Goal: Information Seeking & Learning: Learn about a topic

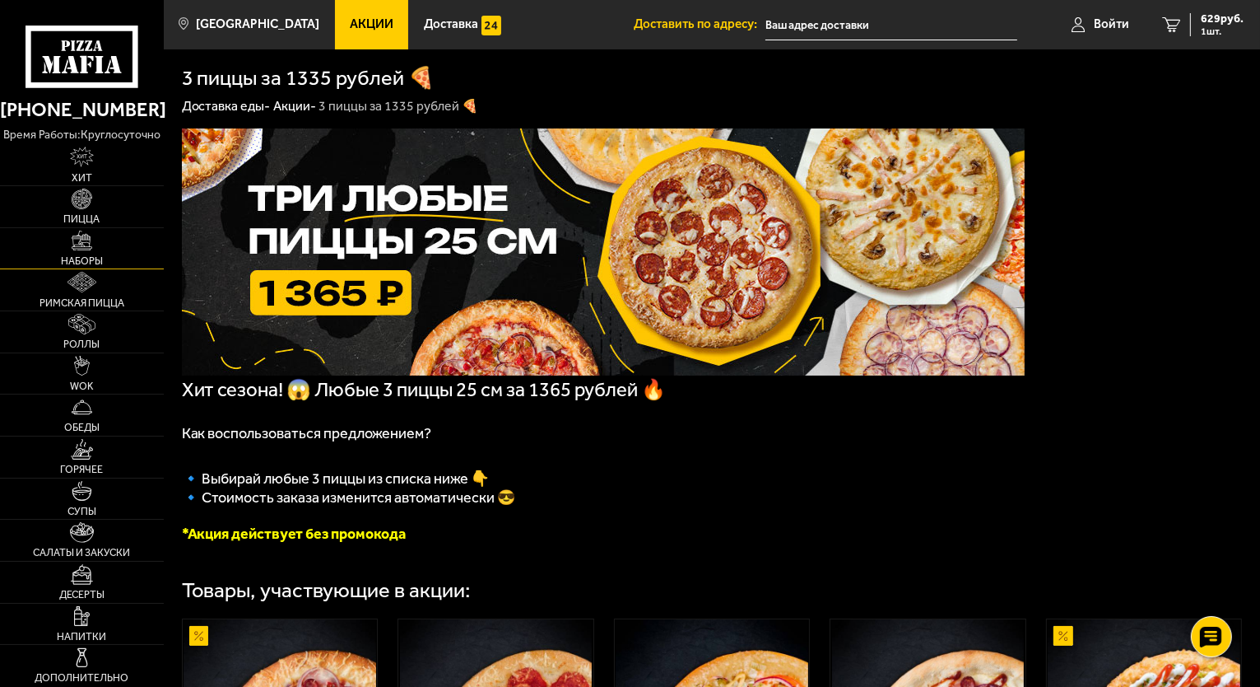
click at [84, 251] on link "Наборы" at bounding box center [82, 248] width 164 height 41
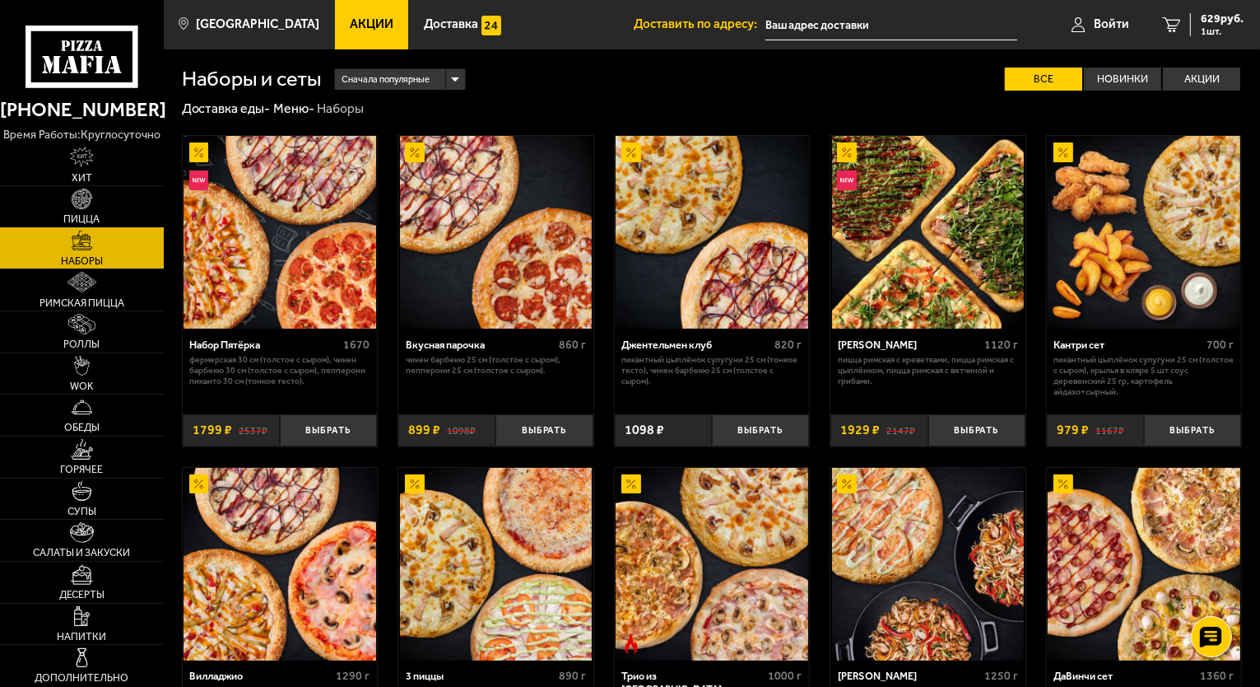
click at [86, 189] on img at bounding box center [82, 199] width 21 height 21
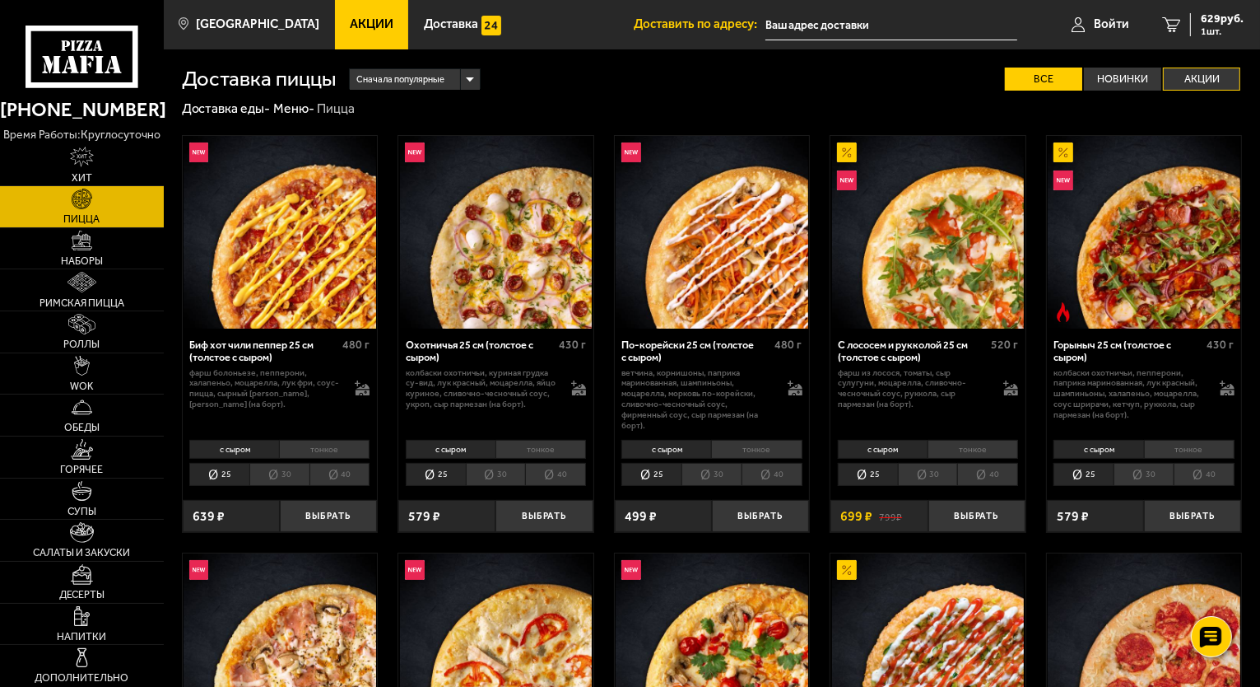
click at [1210, 83] on label "Акции" at bounding box center [1201, 80] width 77 height 24
click at [0, 0] on input "Акции" at bounding box center [0, 0] width 0 height 0
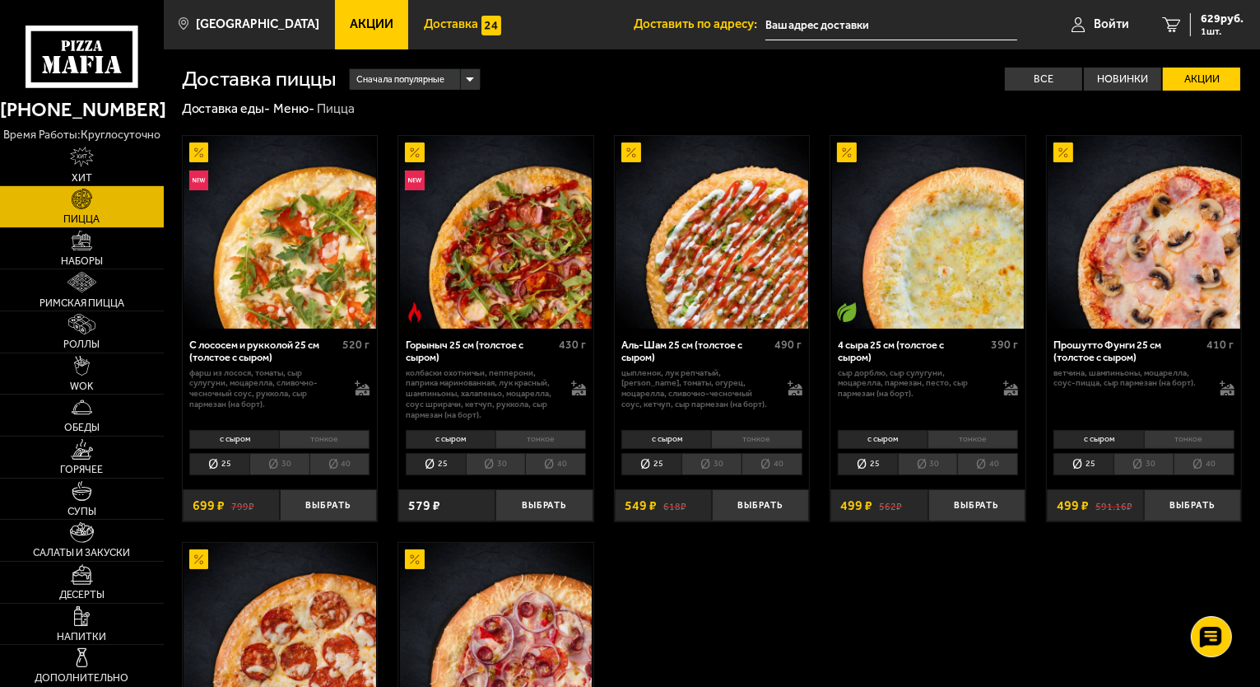
click at [445, 34] on link "Доставка" at bounding box center [462, 24] width 108 height 49
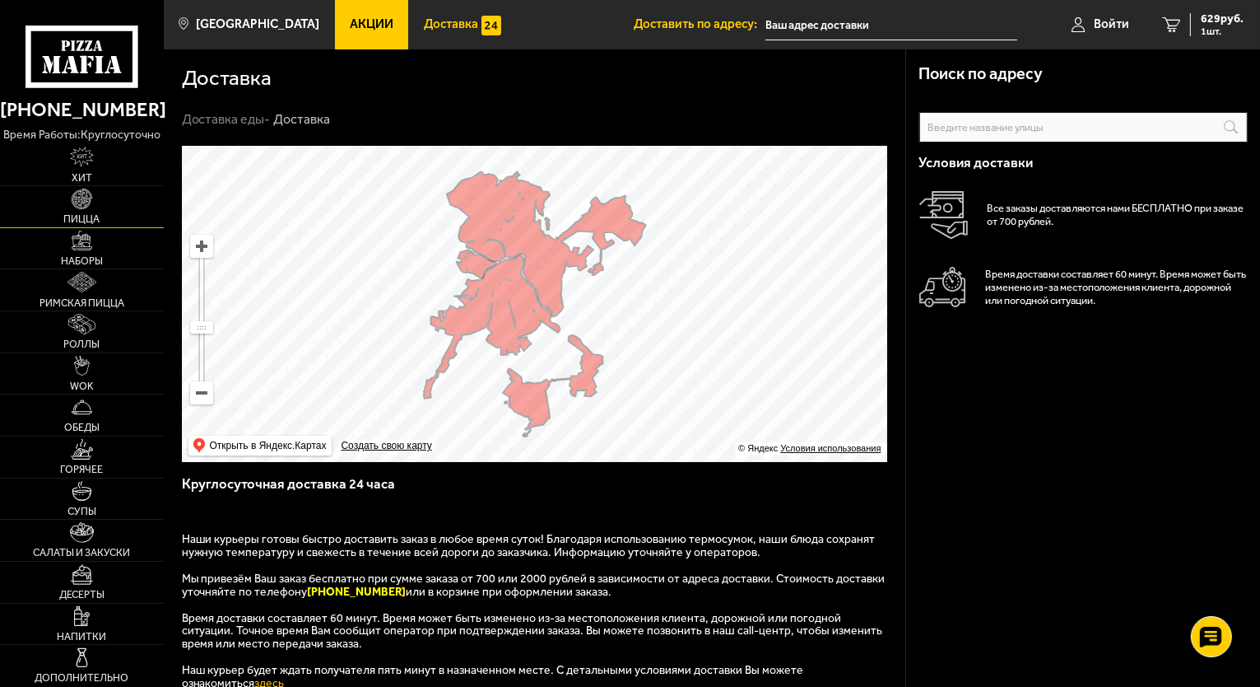
click at [81, 210] on link "Пицца" at bounding box center [82, 206] width 164 height 41
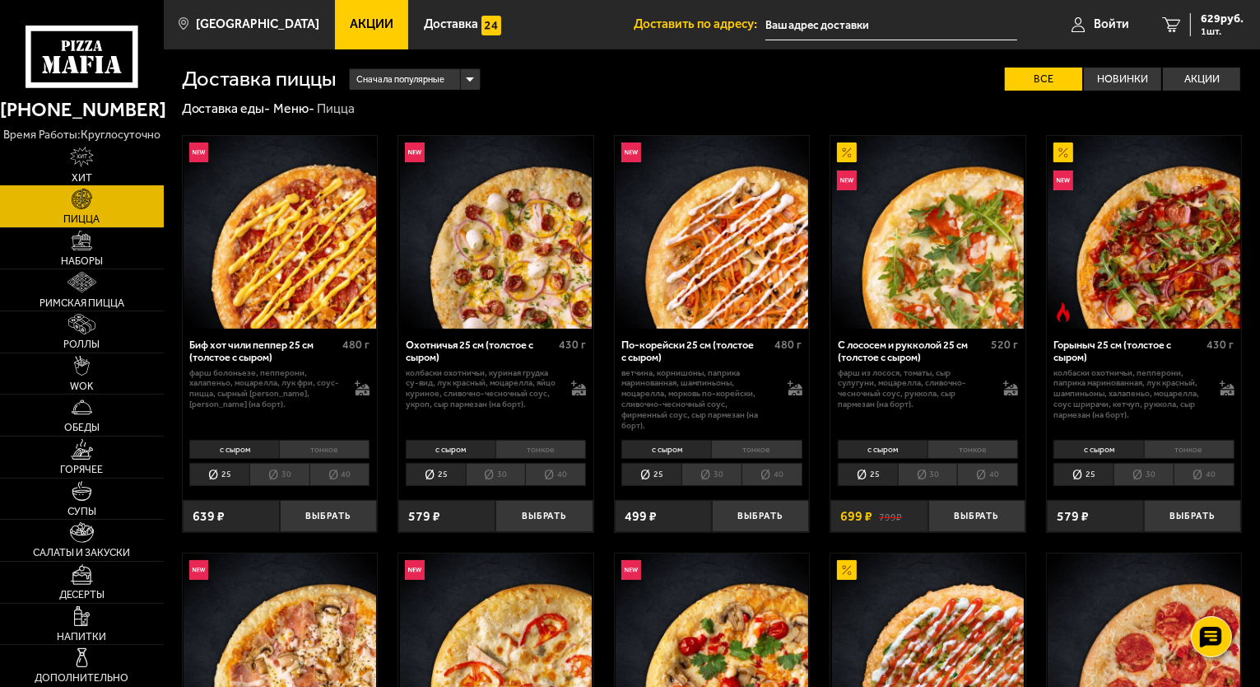
click at [75, 181] on span "Хит" at bounding box center [82, 178] width 21 height 11
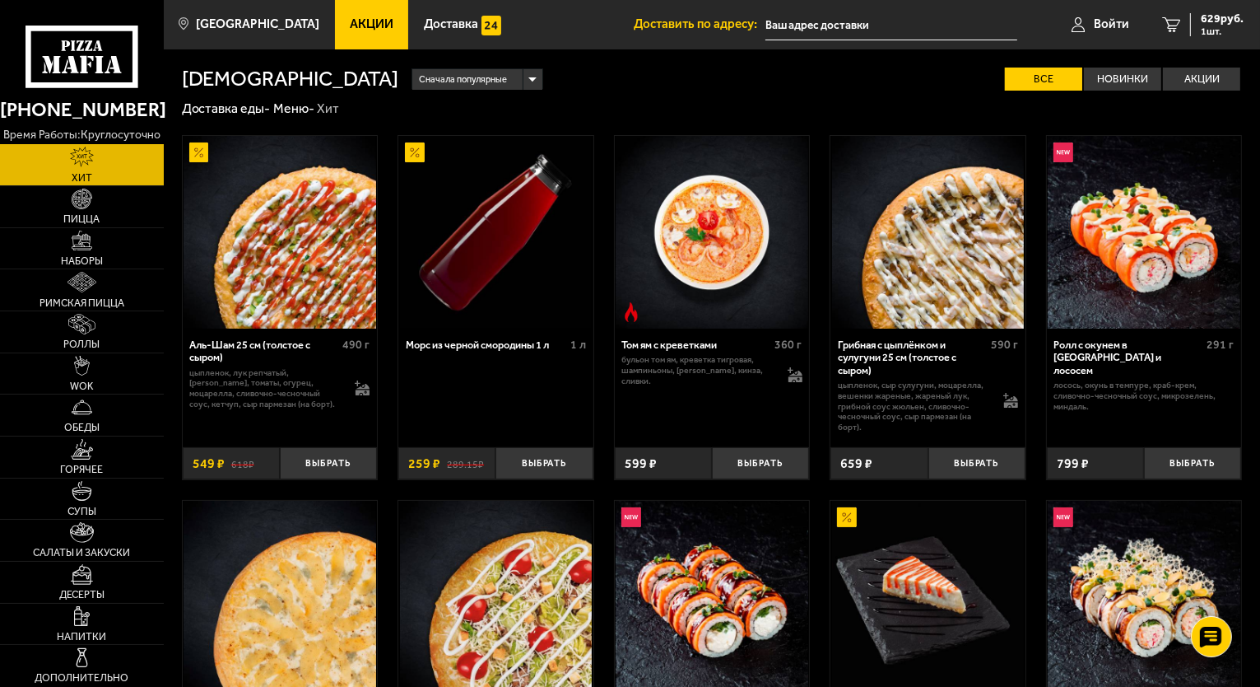
click at [80, 89] on div "[PHONE_NUMBER] время работы: круглосуточно" at bounding box center [82, 116] width 164 height 57
click at [363, 14] on link "Акции" at bounding box center [372, 24] width 74 height 49
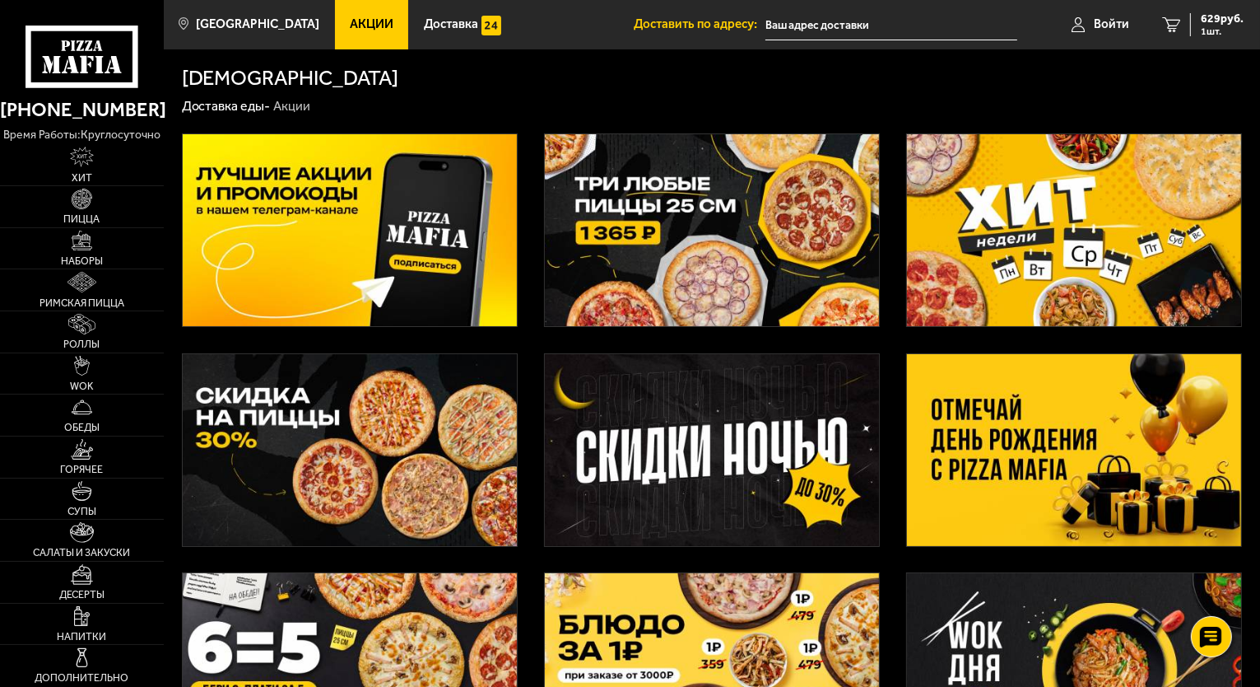
click at [363, 14] on link "Акции" at bounding box center [372, 24] width 74 height 49
click at [724, 213] on img at bounding box center [712, 230] width 334 height 192
